Goal: Information Seeking & Learning: Learn about a topic

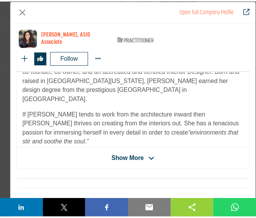
scroll to position [143, 0]
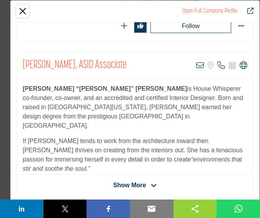
click at [25, 11] on button "Close" at bounding box center [23, 11] width 12 height 12
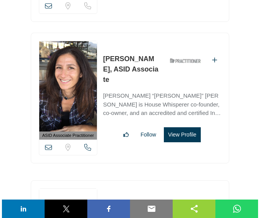
scroll to position [26537, 0]
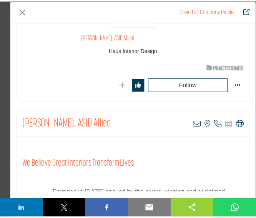
scroll to position [0, 0]
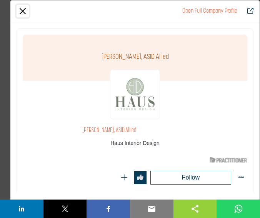
click at [25, 8] on button "Close" at bounding box center [23, 11] width 12 height 12
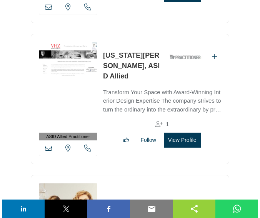
scroll to position [26955, 0]
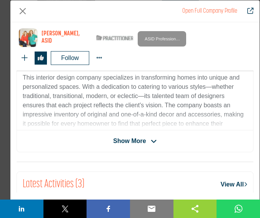
scroll to position [246, 0]
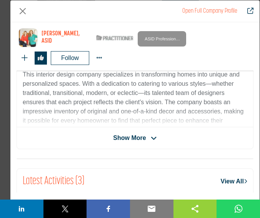
click at [127, 134] on span "Show More" at bounding box center [129, 137] width 33 height 9
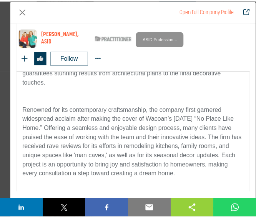
scroll to position [316, 0]
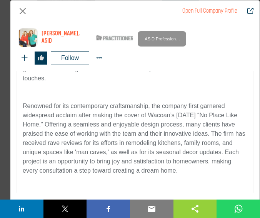
click at [193, 90] on div "Transform Your Home with Award-Winning Personalized Interior Design This interi…" at bounding box center [135, 77] width 236 height 233
click at [21, 9] on button "Close" at bounding box center [23, 11] width 12 height 12
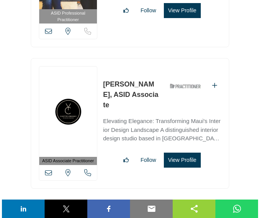
scroll to position [27239, 0]
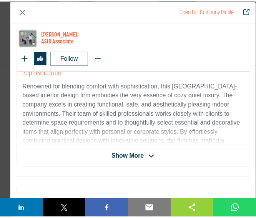
scroll to position [208, 0]
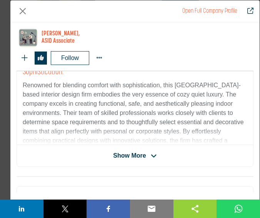
click at [118, 10] on div "Open Full Company Profile" at bounding box center [134, 11] width 249 height 22
click at [17, 10] on button "Close" at bounding box center [23, 11] width 12 height 12
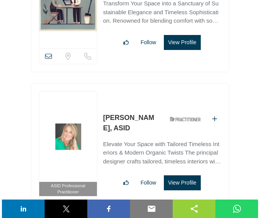
scroll to position [27486, 0]
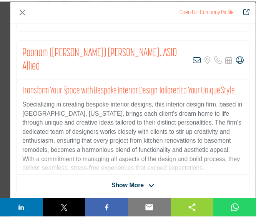
scroll to position [163, 0]
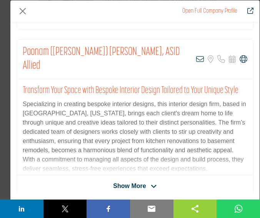
click at [15, 11] on div "Open Full Company Profile" at bounding box center [134, 11] width 249 height 22
click at [22, 12] on button "Close" at bounding box center [23, 11] width 12 height 12
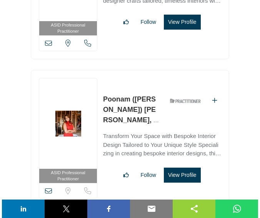
scroll to position [27648, 0]
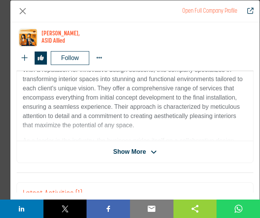
scroll to position [219, 0]
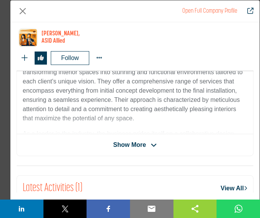
click at [125, 141] on span "Show More" at bounding box center [129, 144] width 33 height 9
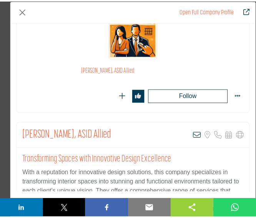
scroll to position [0, 0]
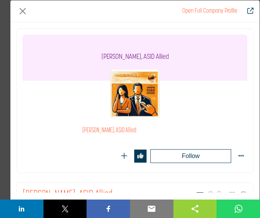
click at [47, 102] on div "[PERSON_NAME], ASID Allied" at bounding box center [135, 124] width 225 height 86
click at [20, 16] on button "Close" at bounding box center [23, 11] width 12 height 12
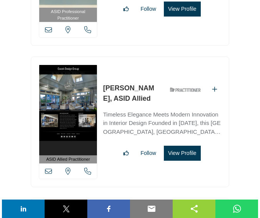
scroll to position [28894, 0]
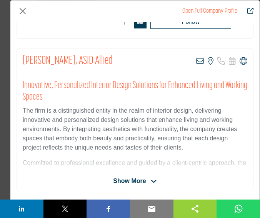
scroll to position [150, 0]
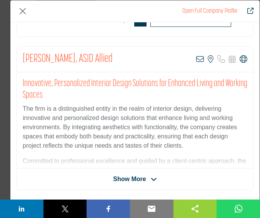
click at [140, 175] on span "Show More" at bounding box center [129, 179] width 33 height 9
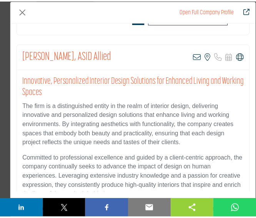
scroll to position [0, 0]
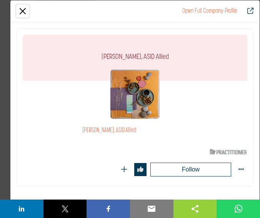
click at [19, 5] on button "Close" at bounding box center [23, 11] width 12 height 12
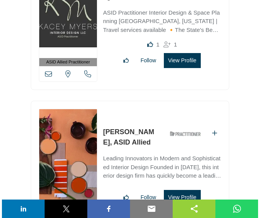
scroll to position [29283, 0]
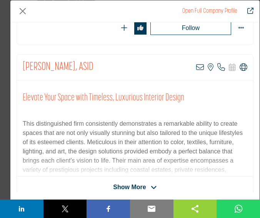
scroll to position [0, 0]
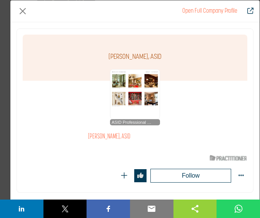
click at [122, 83] on img "Company Data Modal" at bounding box center [135, 94] width 50 height 50
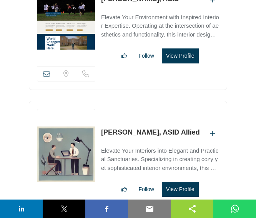
scroll to position [30391, 0]
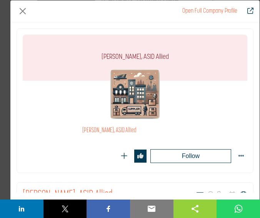
click at [62, 7] on div "Open Full Company Profile" at bounding box center [134, 11] width 249 height 22
click at [21, 12] on button "Close" at bounding box center [23, 11] width 12 height 12
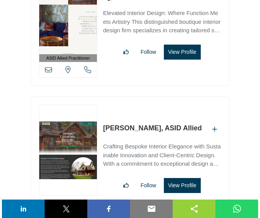
scroll to position [30955, 0]
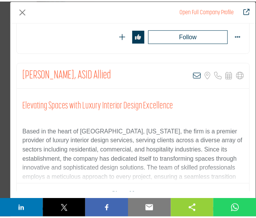
scroll to position [223, 0]
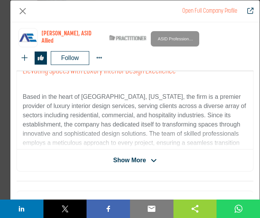
click at [89, 19] on div "Open Full Company Profile" at bounding box center [134, 11] width 249 height 22
click at [22, 12] on button "Close" at bounding box center [23, 11] width 12 height 12
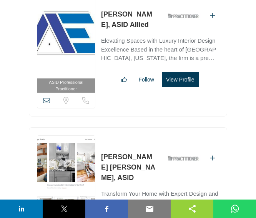
scroll to position [31217, 0]
